Goal: Task Accomplishment & Management: Manage account settings

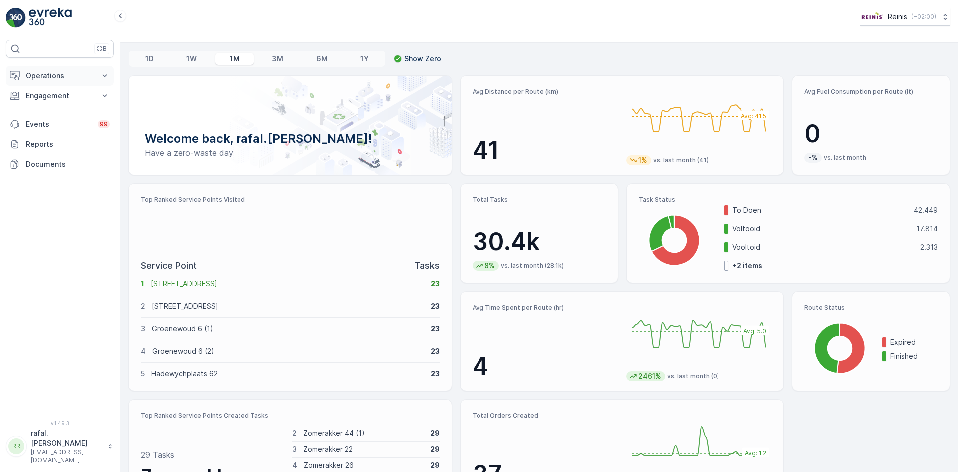
click at [37, 74] on p "Operations" at bounding box center [60, 76] width 68 height 10
click at [62, 120] on p "Routes & Tasks" at bounding box center [50, 121] width 51 height 10
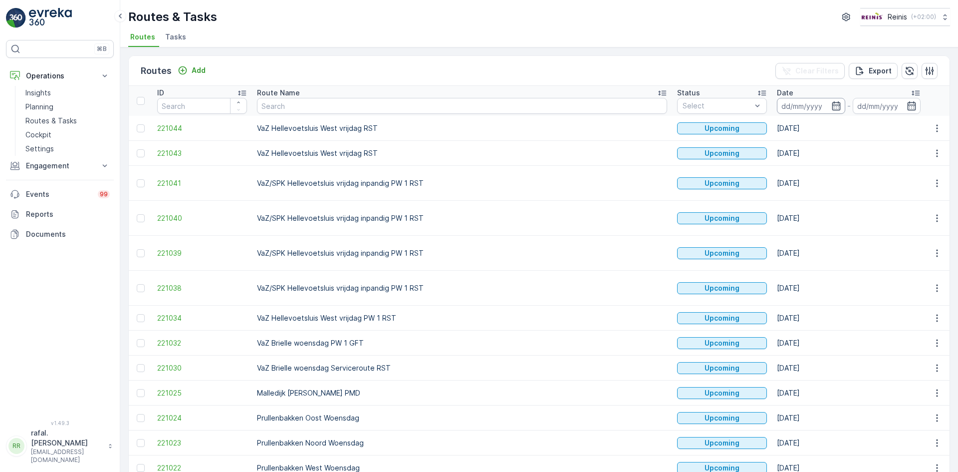
click at [777, 108] on input at bounding box center [811, 106] width 68 height 16
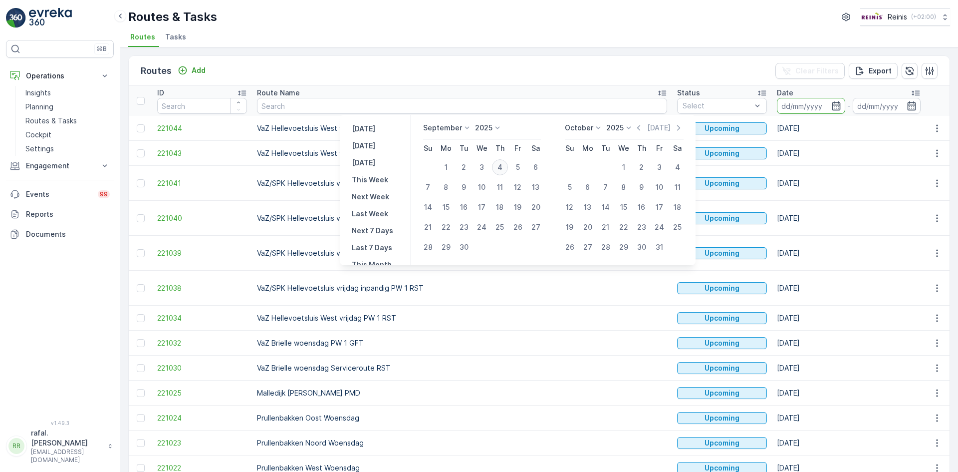
click at [499, 166] on div "4" at bounding box center [500, 167] width 16 height 16
type input "[DATE]"
click at [499, 166] on div "4" at bounding box center [500, 167] width 16 height 16
type input "[DATE]"
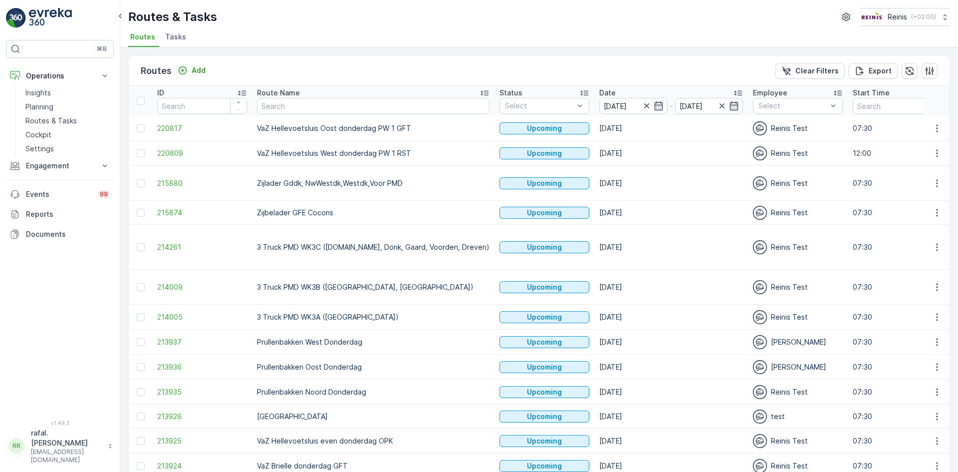
click at [480, 91] on icon at bounding box center [485, 93] width 10 height 10
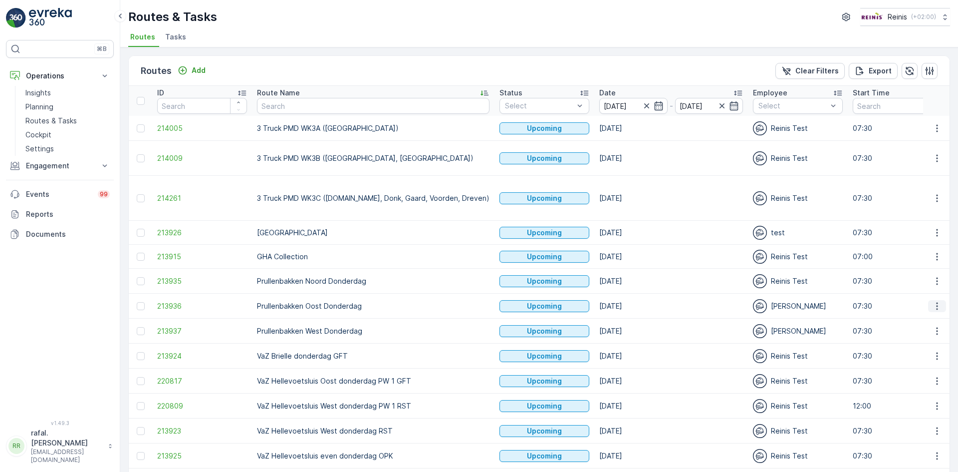
click at [932, 301] on icon "button" at bounding box center [937, 306] width 10 height 10
click at [924, 352] on span "Change Assignee" at bounding box center [914, 357] width 58 height 10
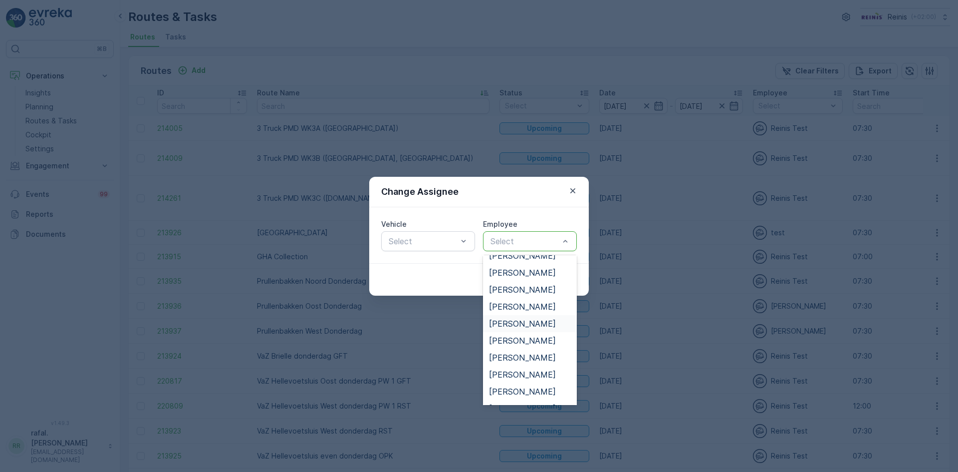
scroll to position [399, 0]
click at [530, 372] on span "[PERSON_NAME]" at bounding box center [522, 375] width 67 height 9
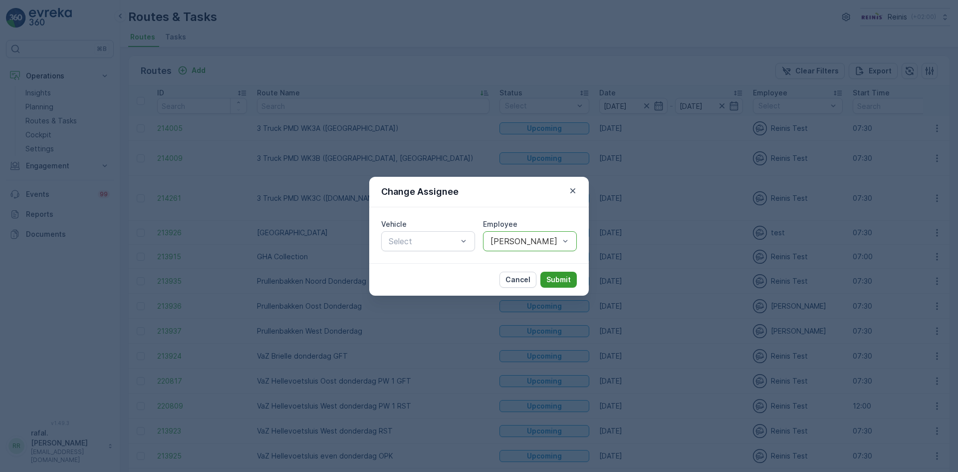
click at [558, 275] on p "Submit" at bounding box center [559, 280] width 24 height 10
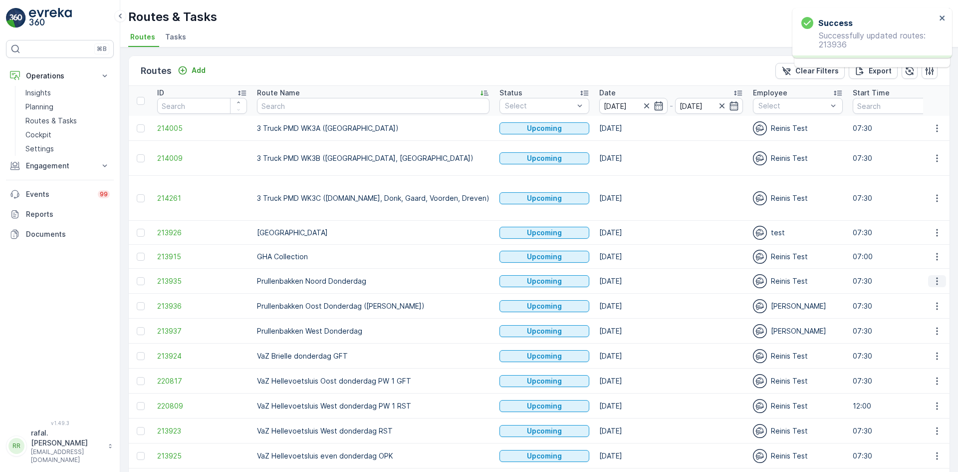
click at [937, 276] on icon "button" at bounding box center [937, 281] width 10 height 10
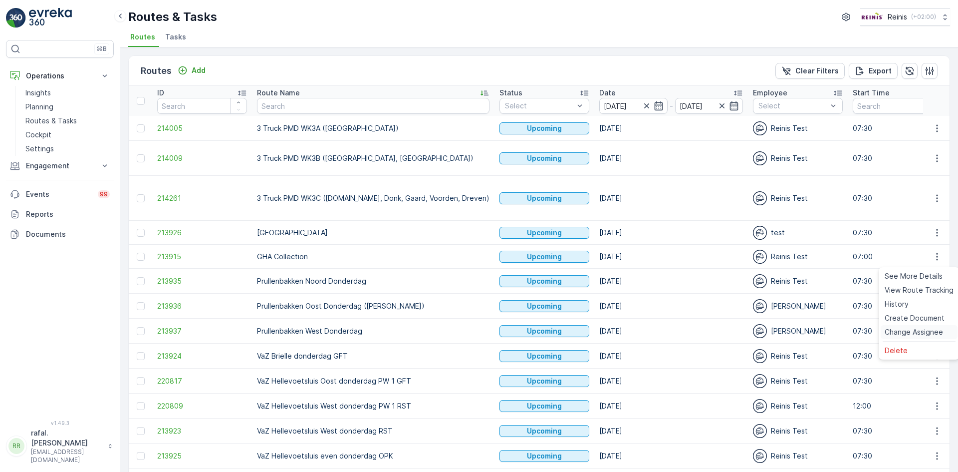
click at [917, 325] on div "Change Assignee" at bounding box center [919, 332] width 77 height 14
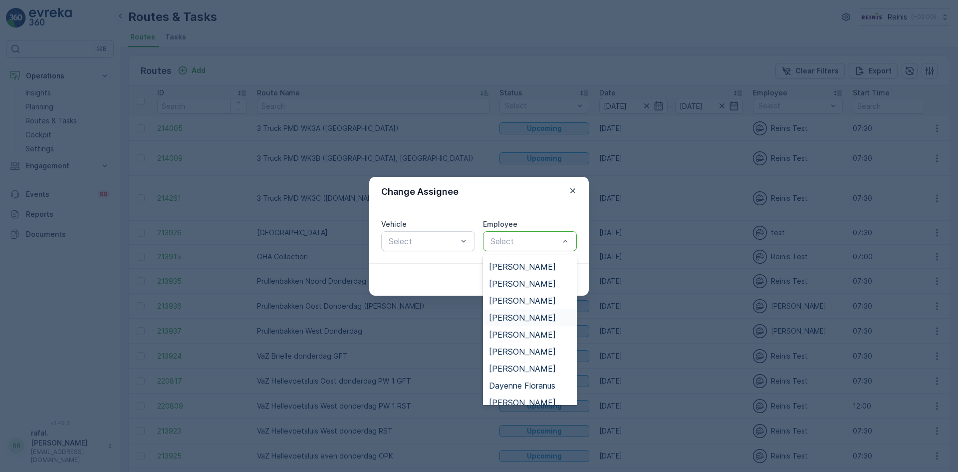
scroll to position [50, 0]
click at [545, 363] on div "Dayenne Floranus" at bounding box center [530, 368] width 94 height 17
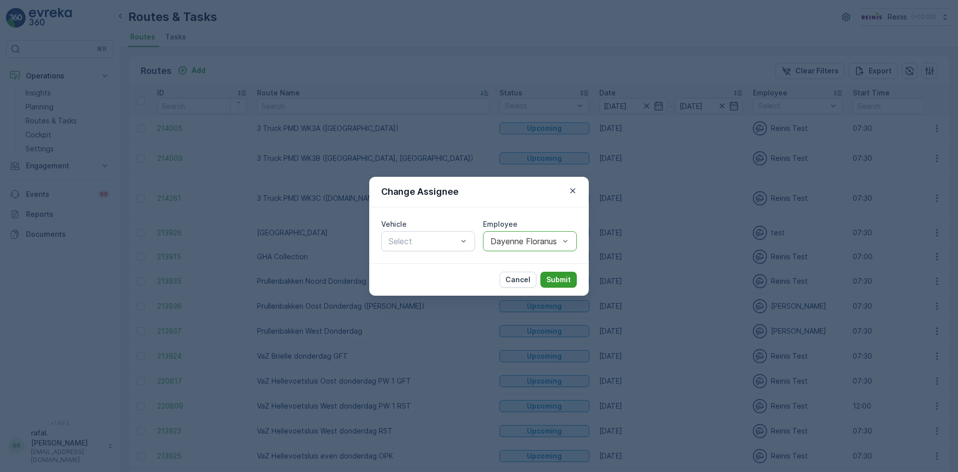
click at [568, 276] on p "Submit" at bounding box center [559, 280] width 24 height 10
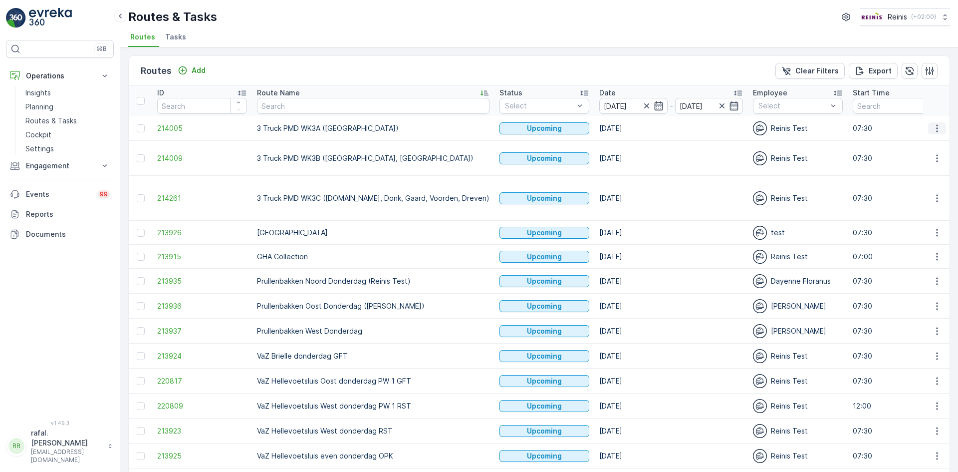
click at [934, 127] on icon "button" at bounding box center [937, 128] width 10 height 10
click at [919, 193] on div "Change Assignee" at bounding box center [919, 199] width 77 height 14
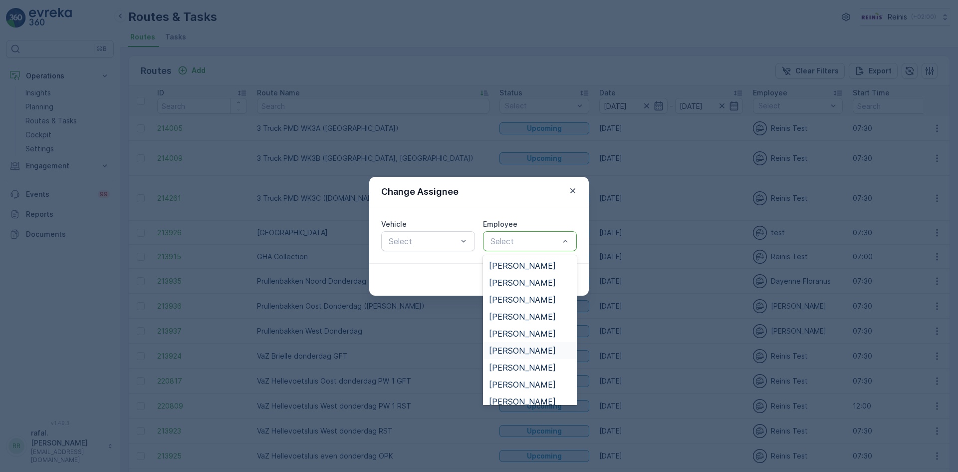
click at [513, 350] on span "[PERSON_NAME]" at bounding box center [522, 350] width 67 height 9
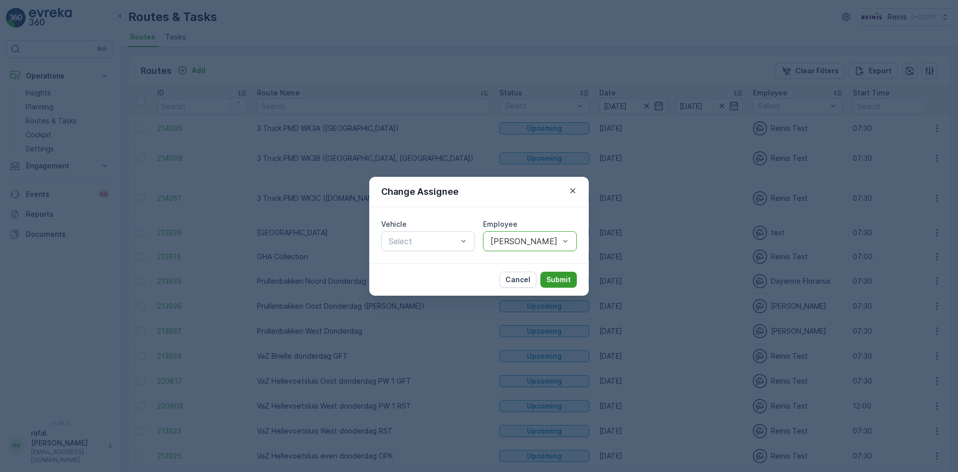
click at [555, 277] on p "Submit" at bounding box center [559, 280] width 24 height 10
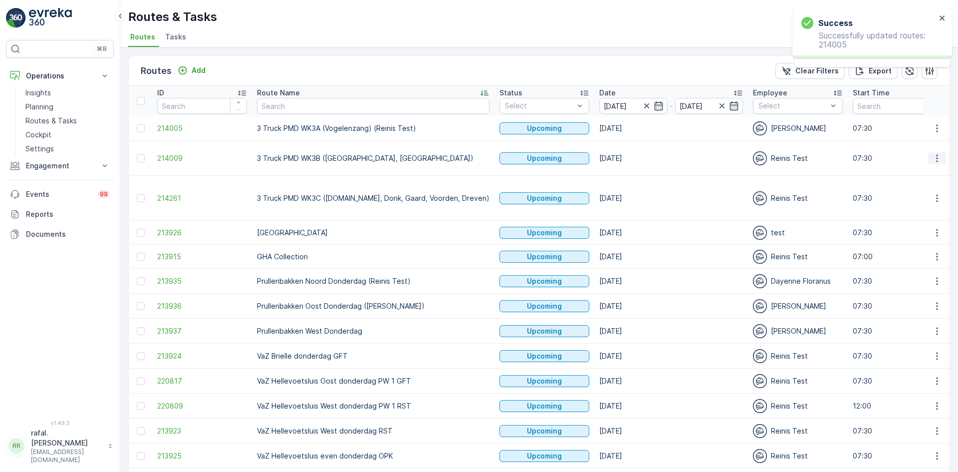
click at [937, 153] on icon "button" at bounding box center [937, 158] width 10 height 10
click at [923, 227] on span "Change Assignee" at bounding box center [914, 224] width 58 height 10
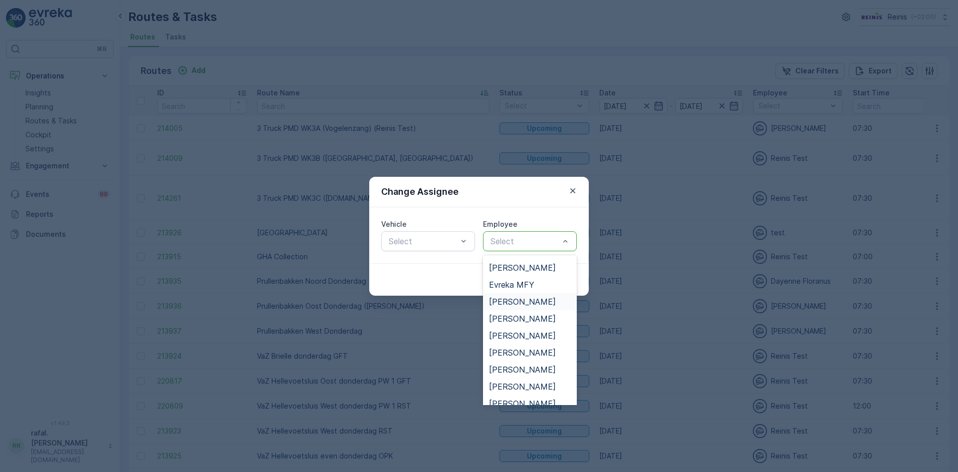
scroll to position [150, 0]
click at [516, 284] on span "[PERSON_NAME]" at bounding box center [522, 285] width 67 height 9
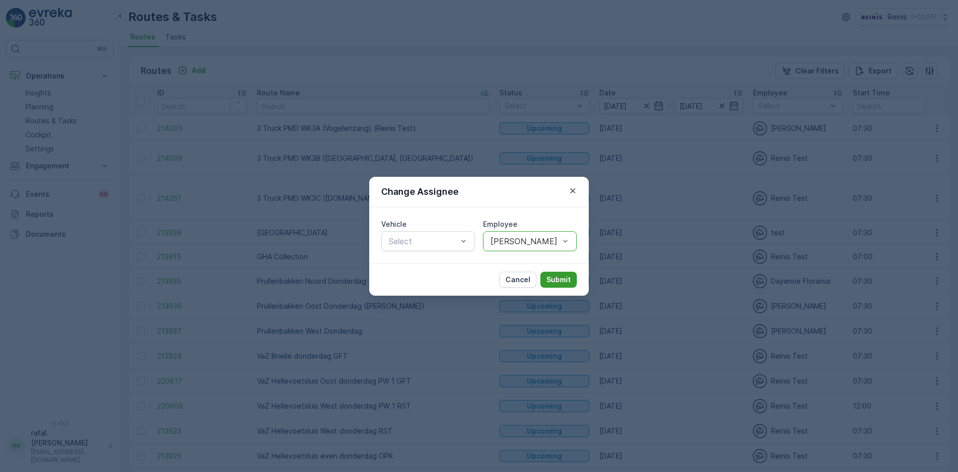
click at [548, 275] on p "Submit" at bounding box center [559, 280] width 24 height 10
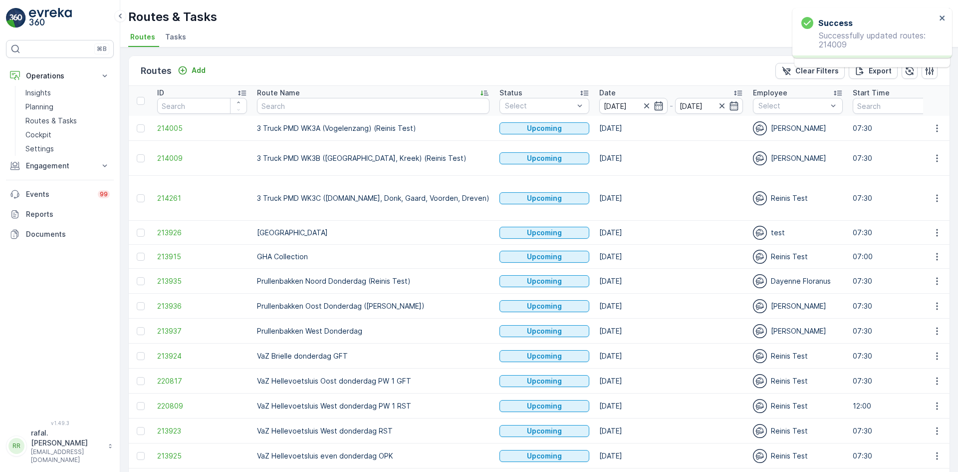
click at [933, 193] on icon "button" at bounding box center [937, 198] width 10 height 10
click at [921, 249] on span "Change Assignee" at bounding box center [914, 254] width 58 height 10
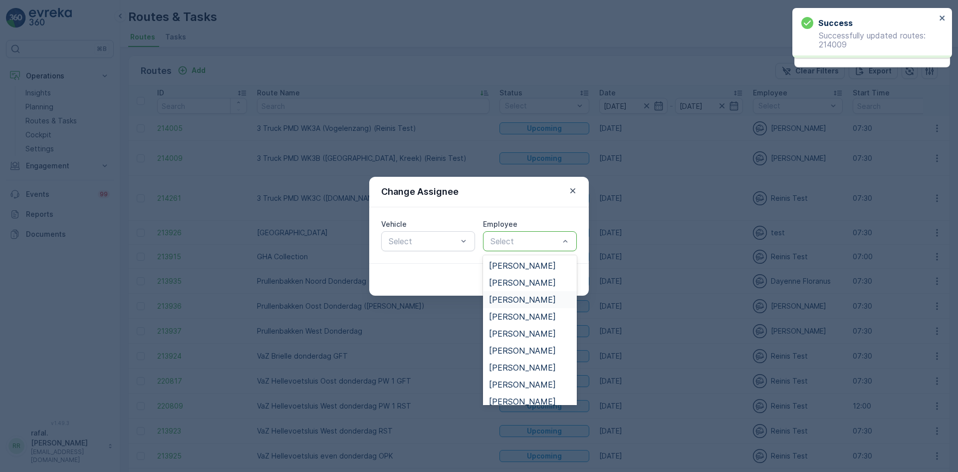
scroll to position [250, 0]
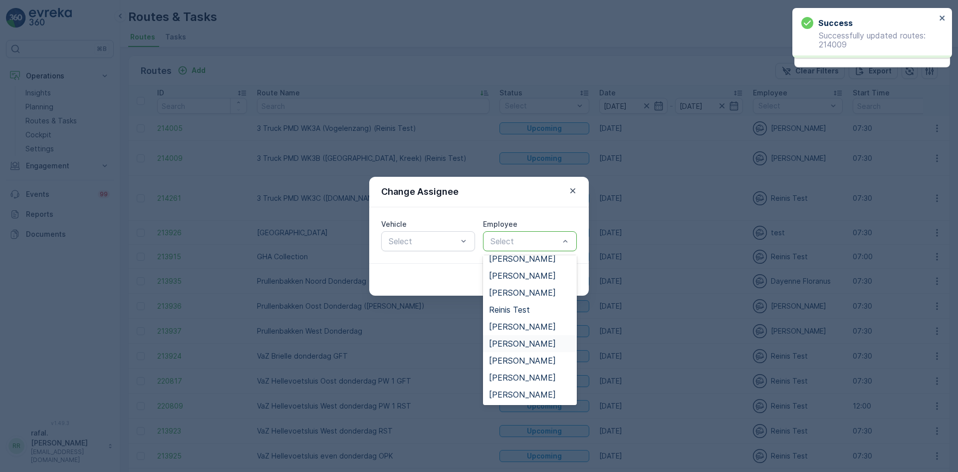
click at [539, 339] on span "[PERSON_NAME]" at bounding box center [522, 343] width 67 height 9
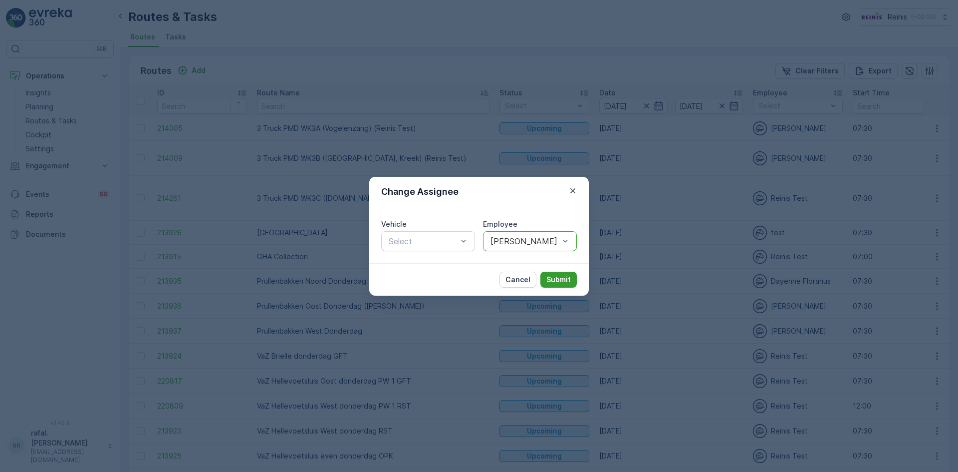
click at [556, 285] on button "Submit" at bounding box center [559, 280] width 36 height 16
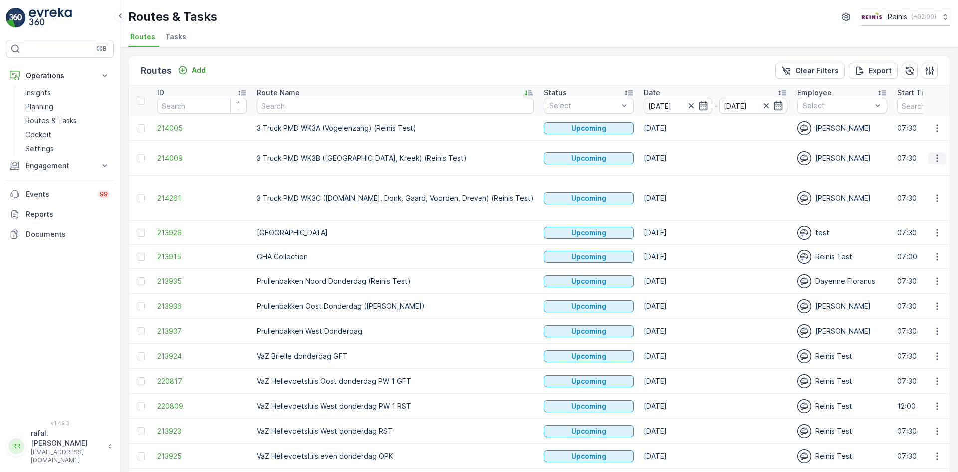
click at [937, 153] on icon "button" at bounding box center [937, 158] width 10 height 10
click at [934, 224] on span "Change Assignee" at bounding box center [914, 224] width 58 height 10
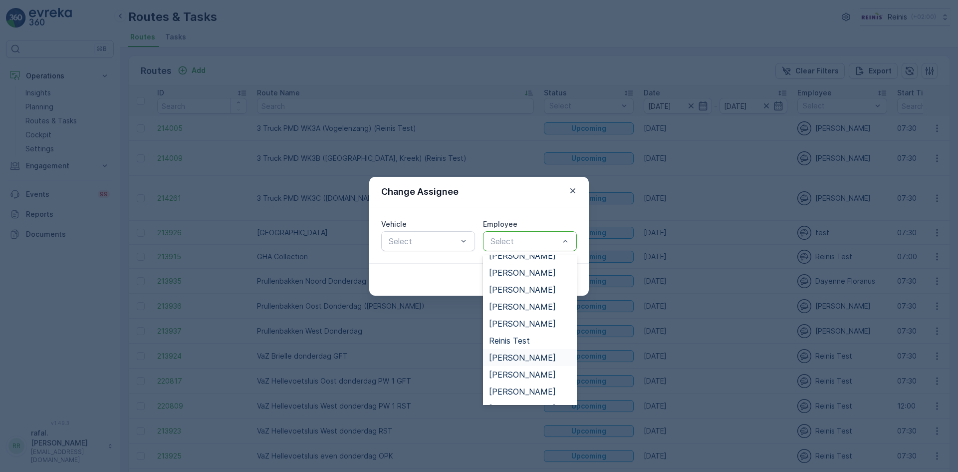
scroll to position [254, 0]
click at [542, 339] on span "[PERSON_NAME]" at bounding box center [522, 343] width 67 height 9
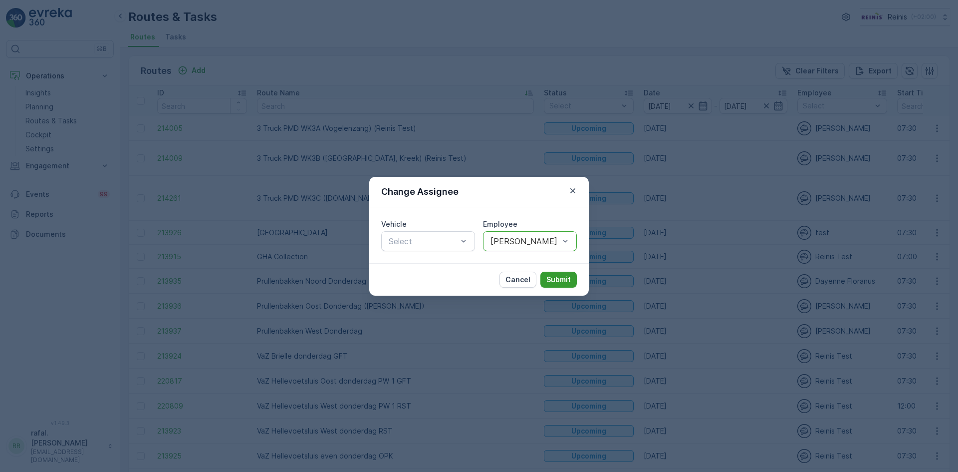
click at [565, 281] on p "Submit" at bounding box center [559, 280] width 24 height 10
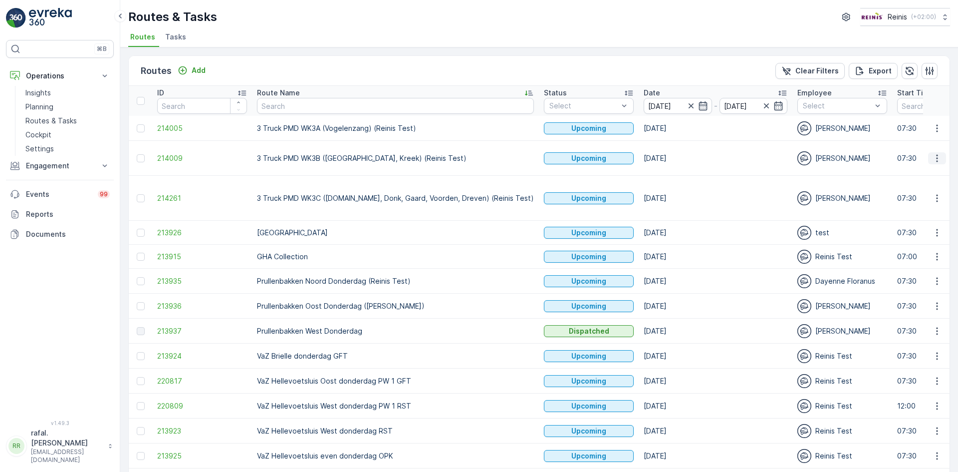
click at [936, 153] on icon "button" at bounding box center [937, 158] width 10 height 10
click at [912, 225] on span "Change Assignee" at bounding box center [914, 224] width 58 height 10
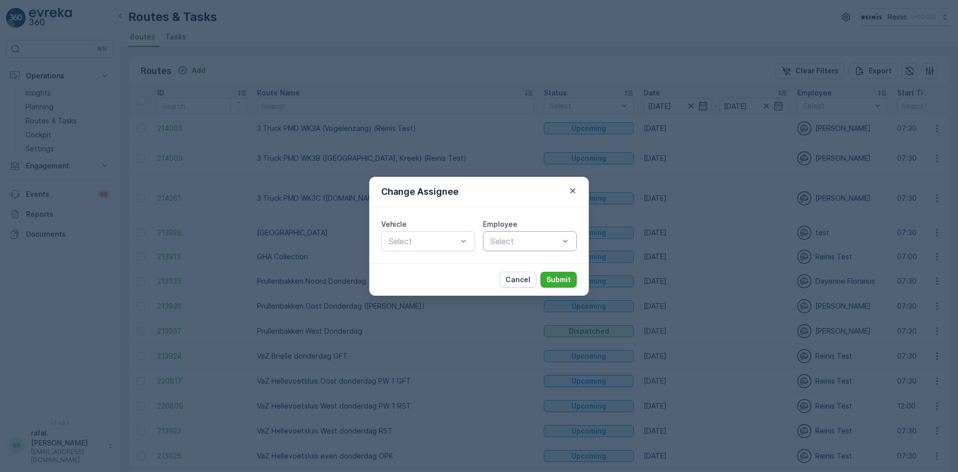
click at [532, 234] on div "Select" at bounding box center [530, 241] width 94 height 20
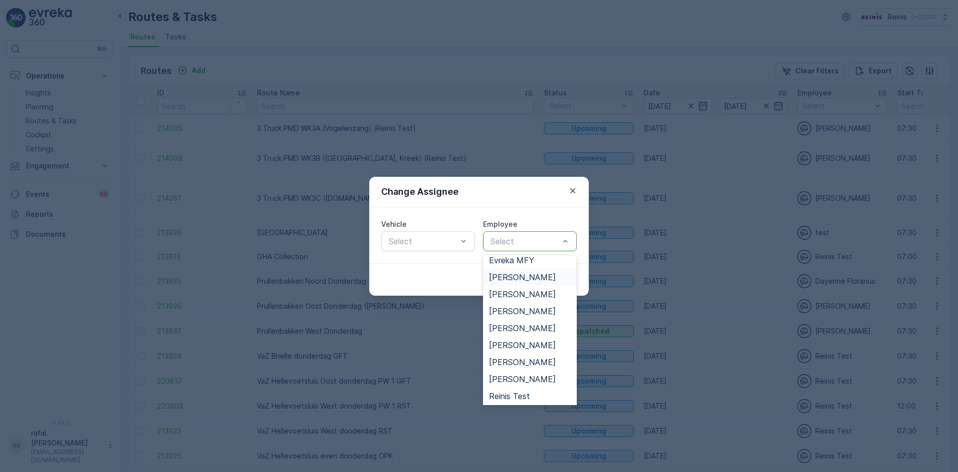
scroll to position [200, 0]
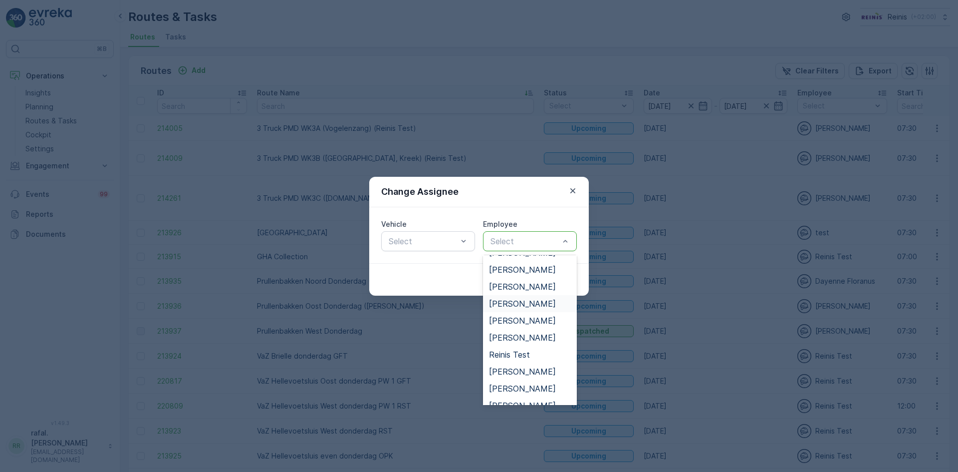
click at [530, 303] on span "[PERSON_NAME]" at bounding box center [522, 303] width 67 height 9
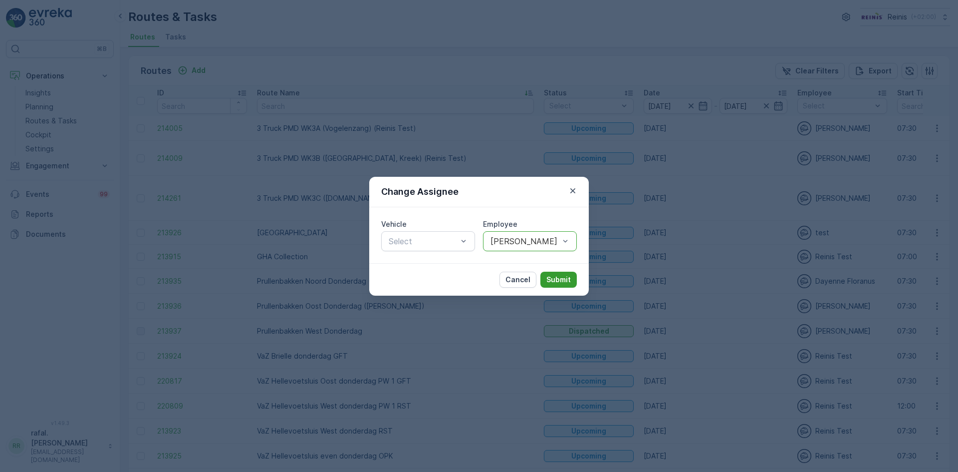
click at [547, 276] on p "Submit" at bounding box center [559, 280] width 24 height 10
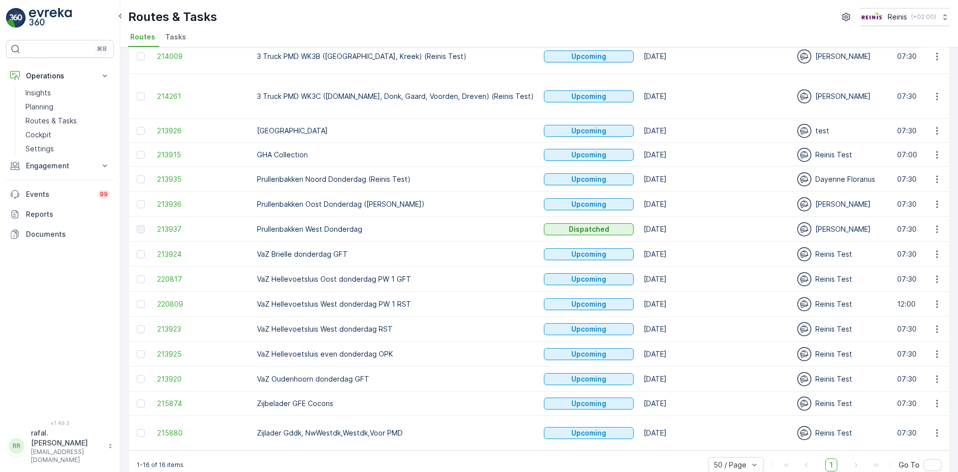
scroll to position [102, 0]
click at [932, 427] on icon "button" at bounding box center [937, 432] width 10 height 10
click at [917, 381] on span "Change Assignee" at bounding box center [914, 379] width 58 height 10
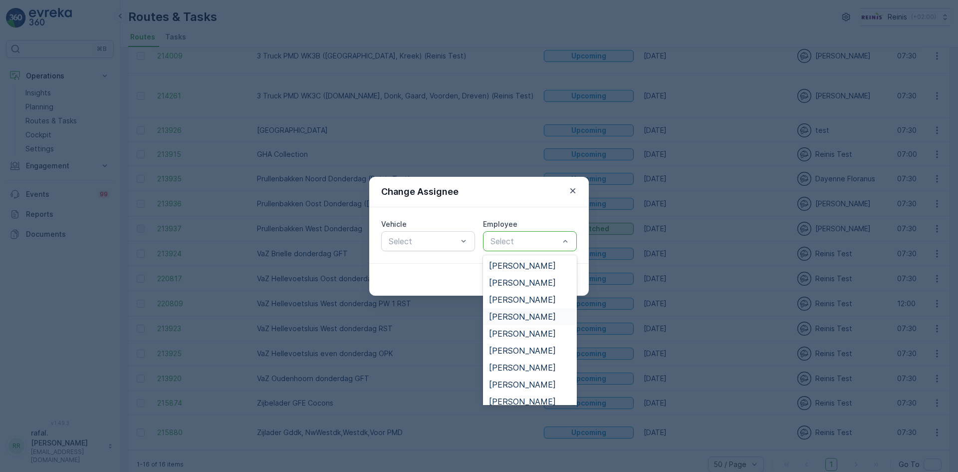
click at [519, 317] on span "[PERSON_NAME]" at bounding box center [522, 316] width 67 height 9
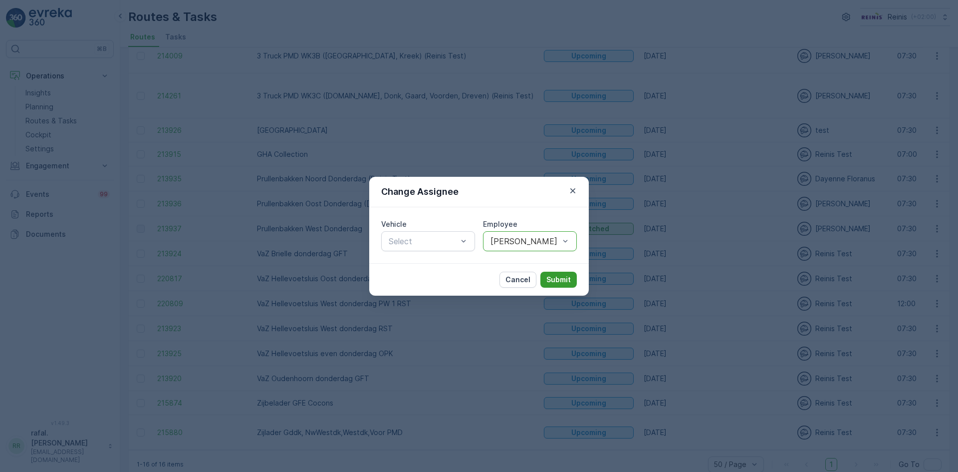
click at [562, 279] on p "Submit" at bounding box center [559, 280] width 24 height 10
